Goal: Transaction & Acquisition: Book appointment/travel/reservation

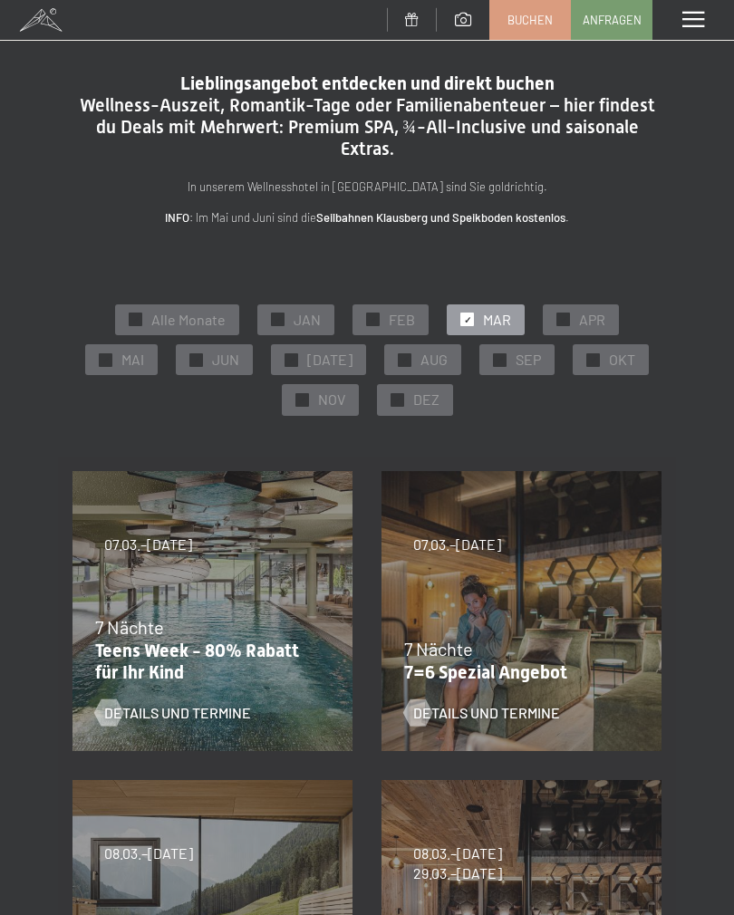
click at [594, 322] on span "APR" at bounding box center [592, 320] width 26 height 20
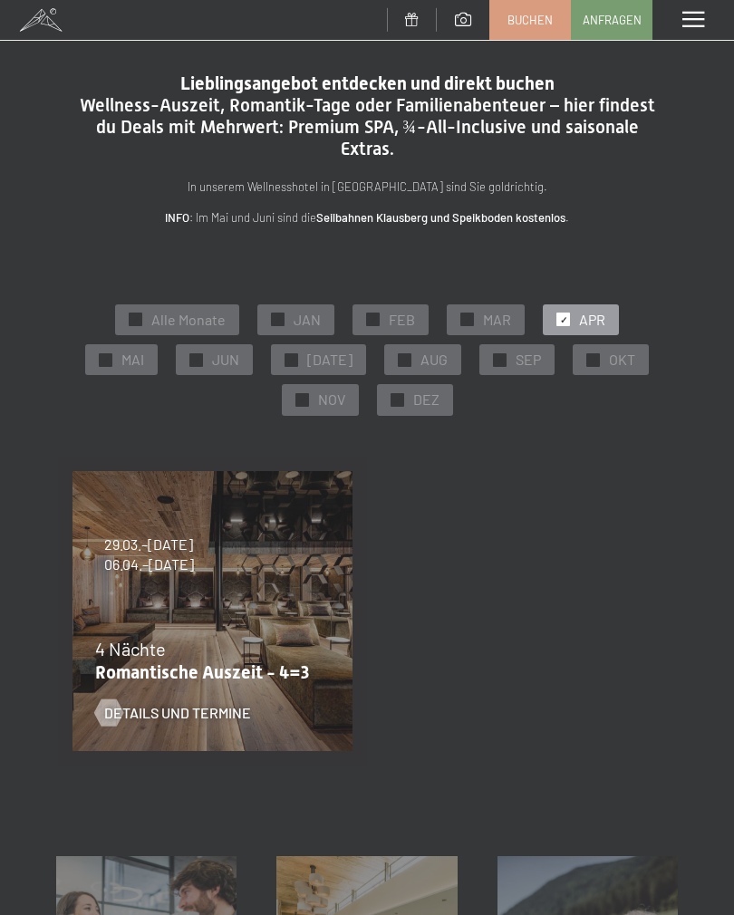
click at [139, 360] on span "MAI" at bounding box center [132, 360] width 23 height 20
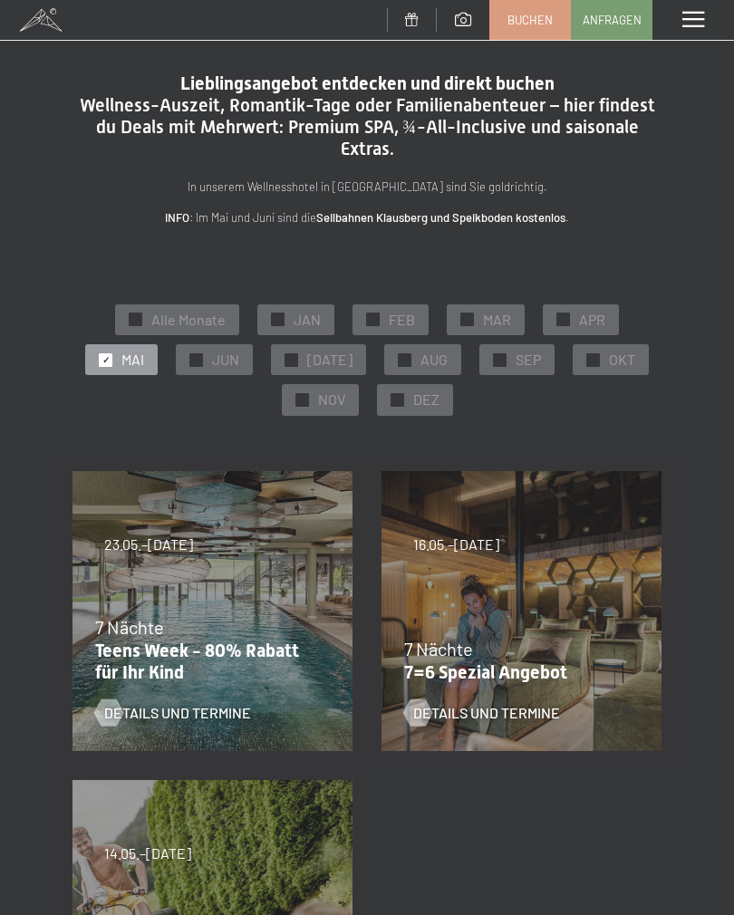
click at [500, 321] on span "MAR" at bounding box center [497, 320] width 28 height 20
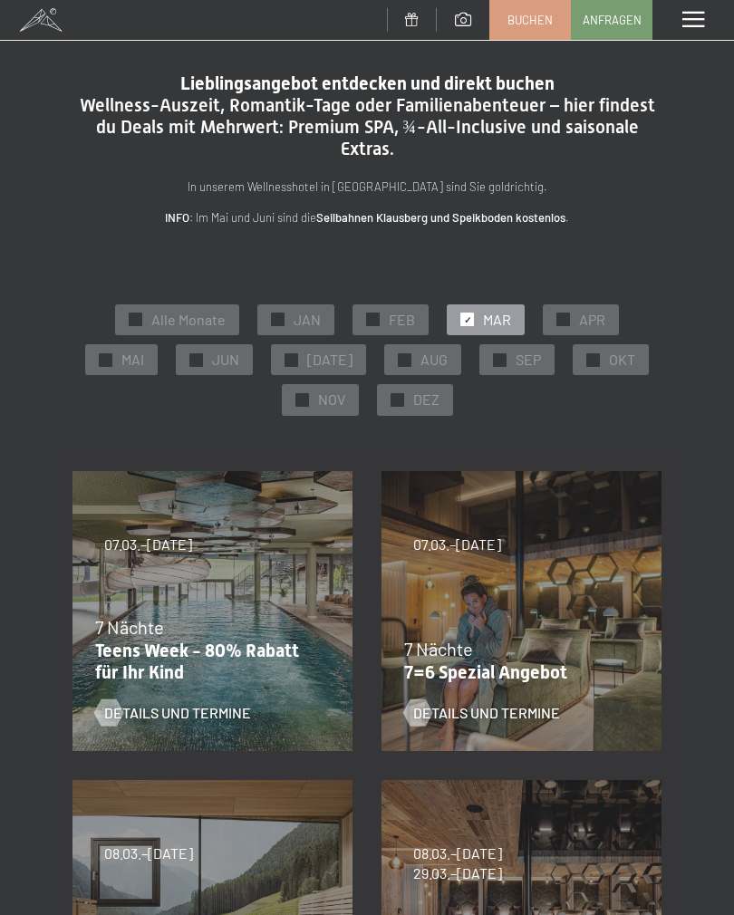
click at [239, 366] on span "JUN" at bounding box center [225, 360] width 27 height 20
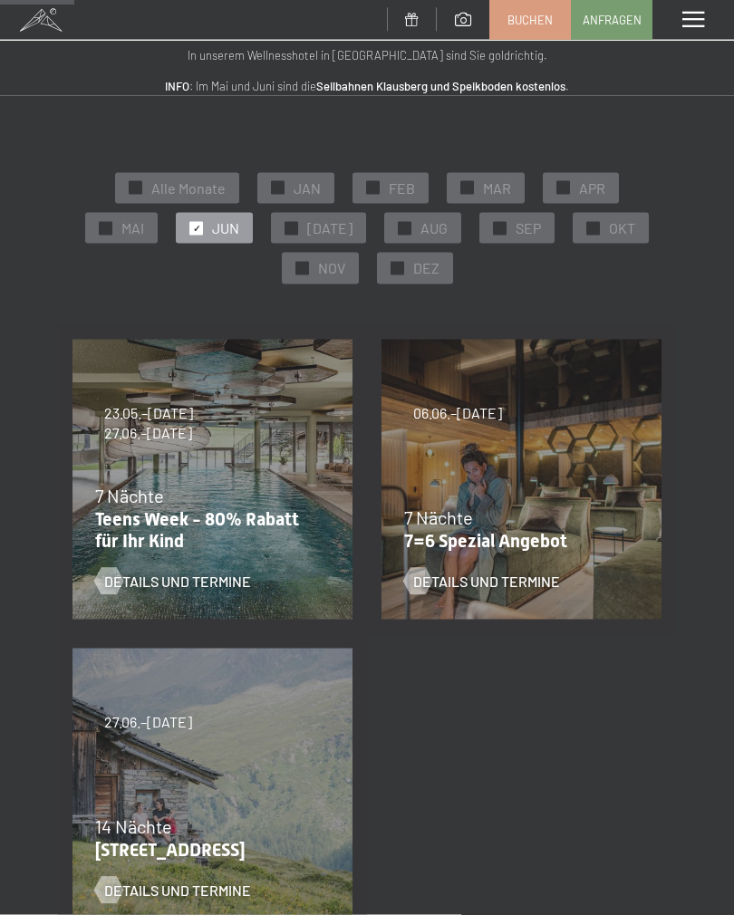
scroll to position [131, 0]
click at [119, 845] on p "[STREET_ADDRESS]" at bounding box center [208, 850] width 226 height 22
click at [101, 893] on div at bounding box center [108, 890] width 15 height 27
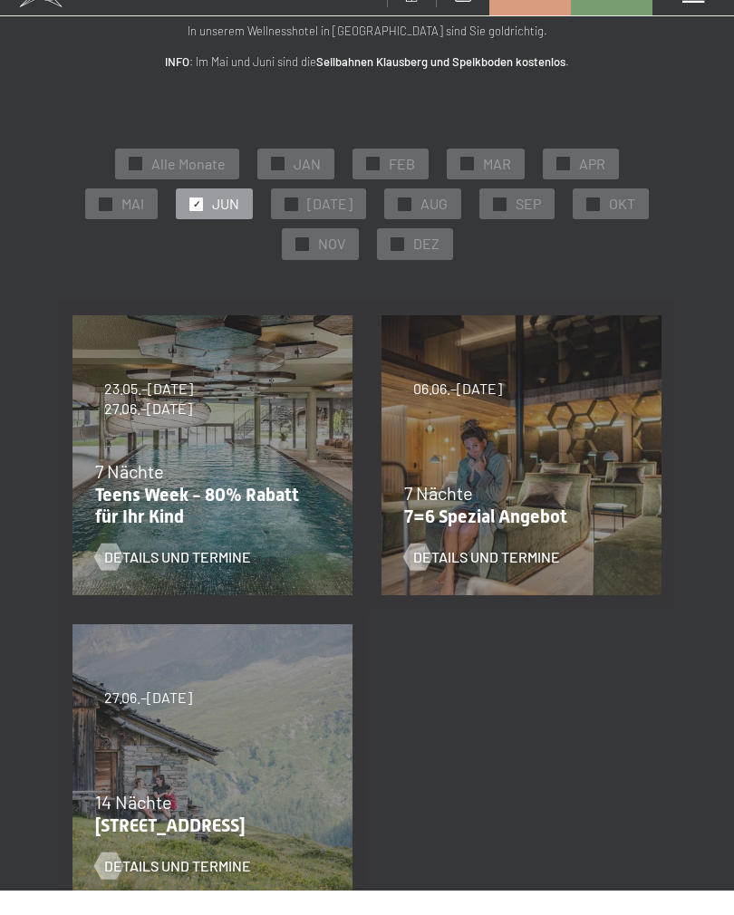
scroll to position [0, 0]
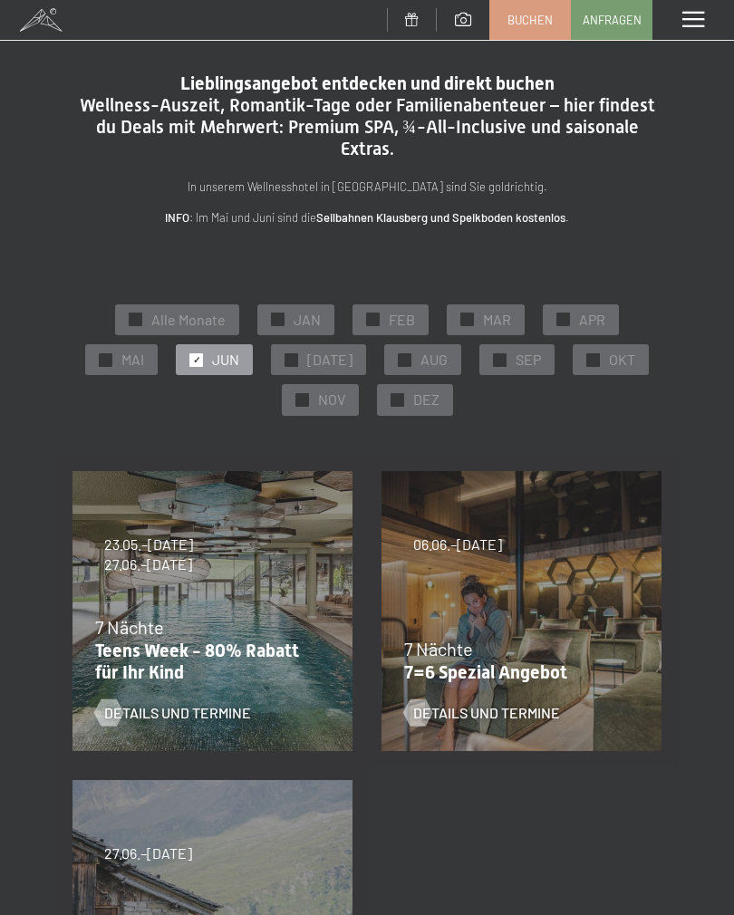
click at [319, 366] on span "[DATE]" at bounding box center [329, 360] width 45 height 20
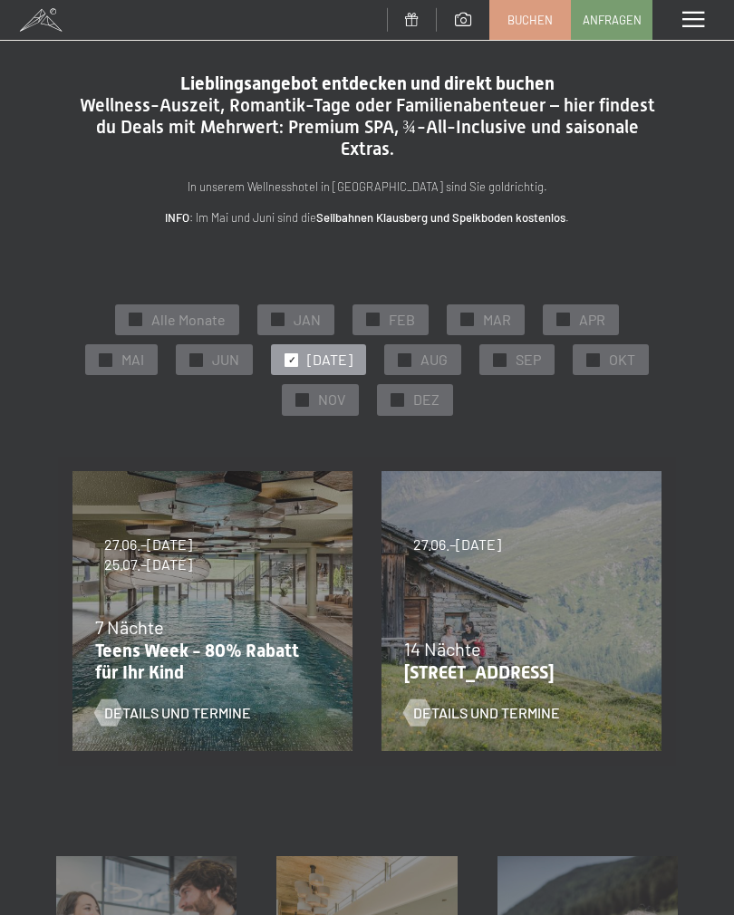
click at [420, 364] on span "AUG" at bounding box center [433, 360] width 27 height 20
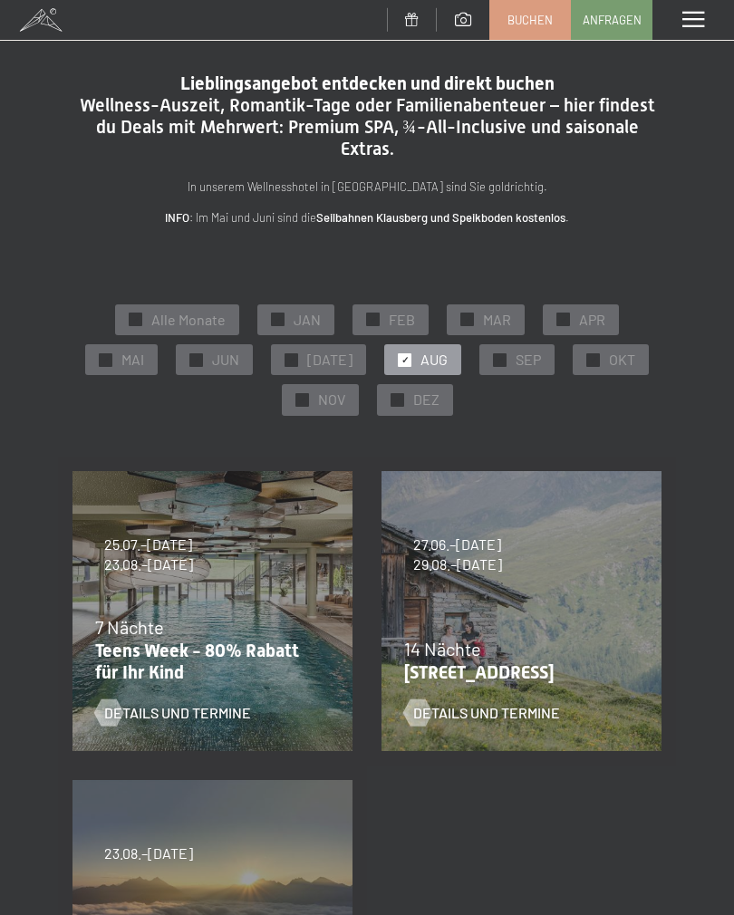
click at [527, 358] on span "SEP" at bounding box center [527, 360] width 25 height 20
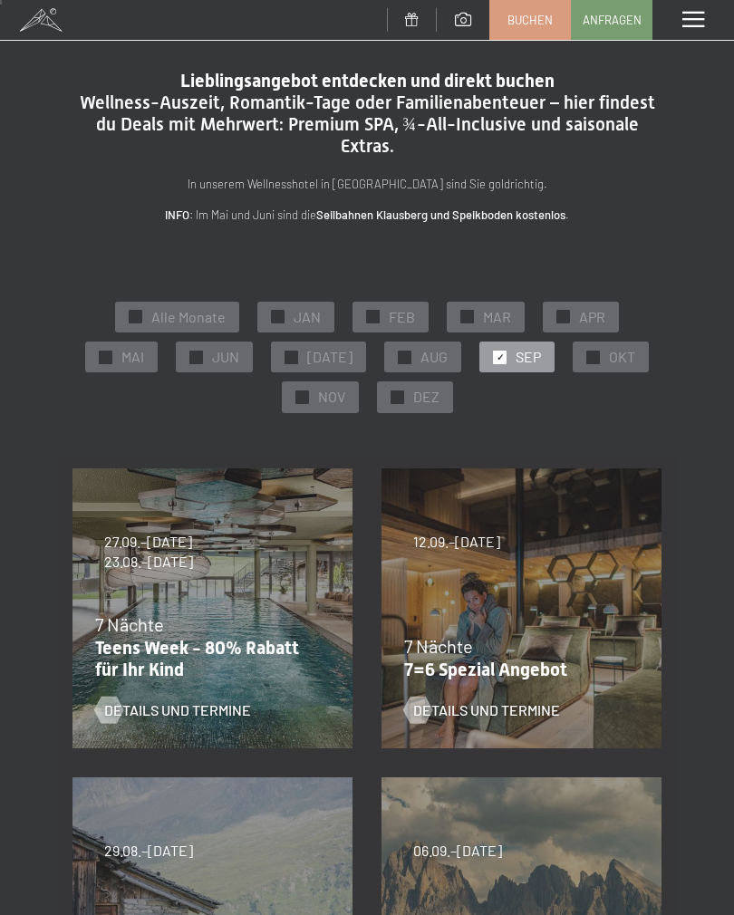
scroll to position [5, 0]
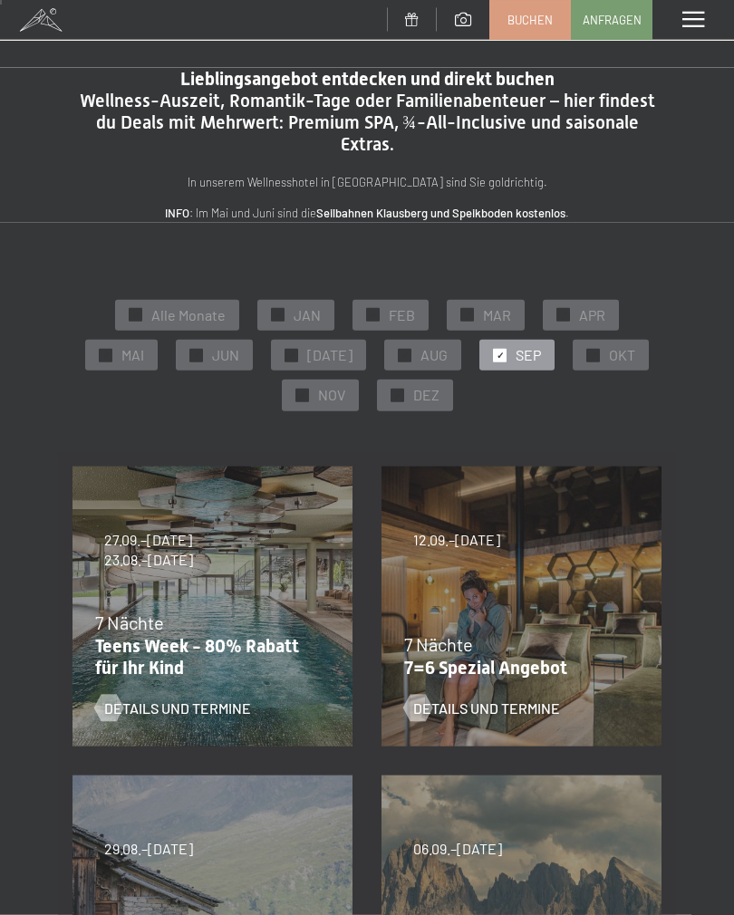
click at [52, 698] on div "✓ Alle Monate ✓ JAN ✓ FEB ✓ MAR ✓ APR ✓ MAI ✓ JUN ✓ [DATE] ✓ AUG ✓ SEP ✓ OKT ✓ …" at bounding box center [367, 836] width 734 height 1083
click at [305, 308] on span "JAN" at bounding box center [306, 314] width 27 height 20
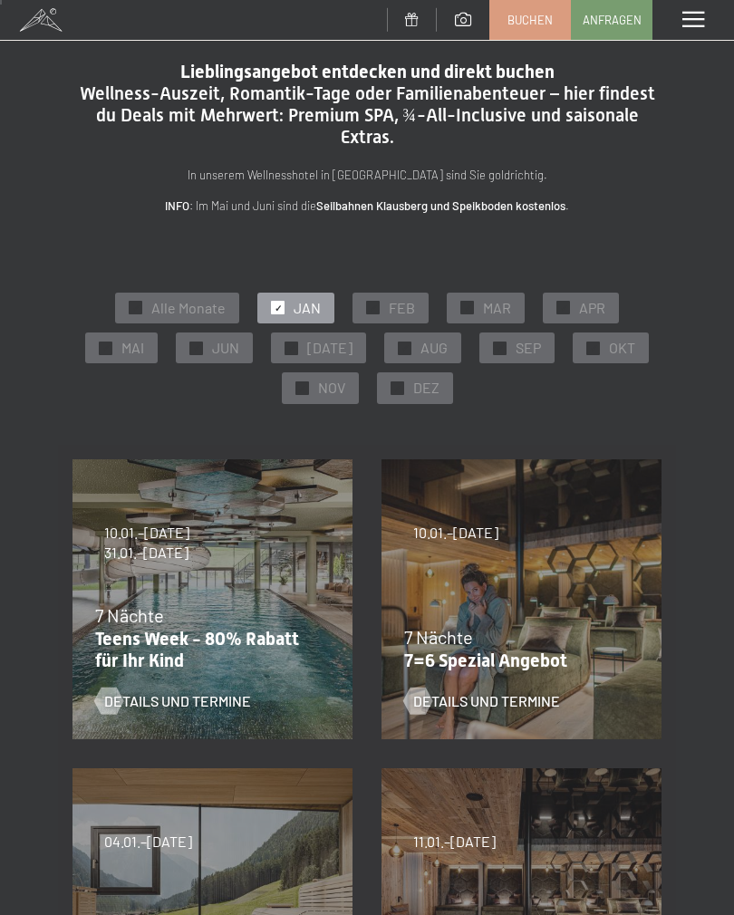
scroll to position [0, 0]
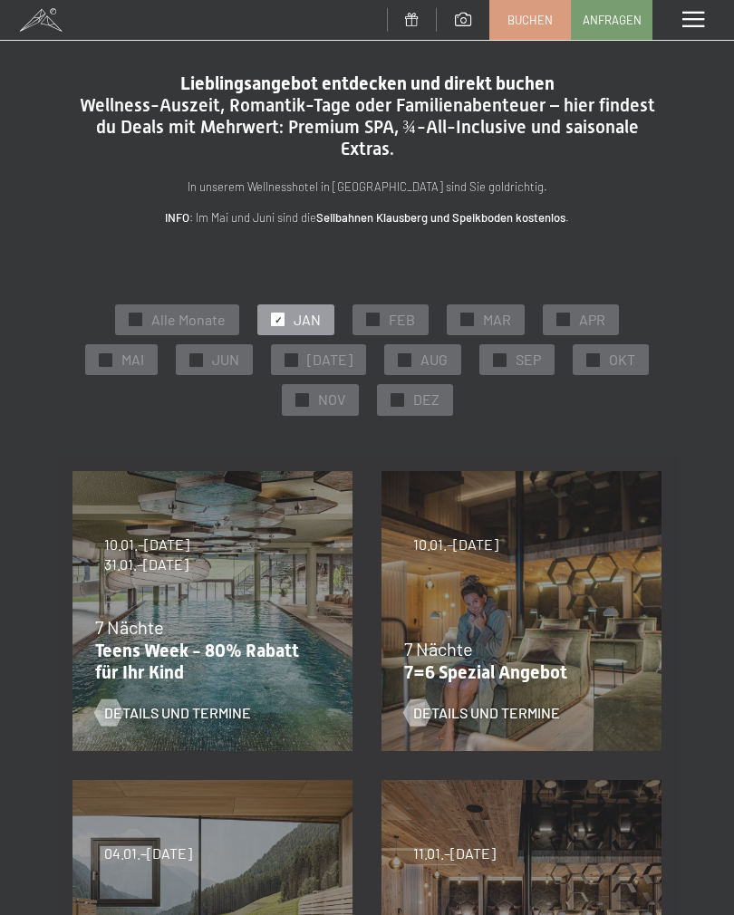
click at [407, 325] on span "FEB" at bounding box center [402, 320] width 26 height 20
